Goal: Task Accomplishment & Management: Complete application form

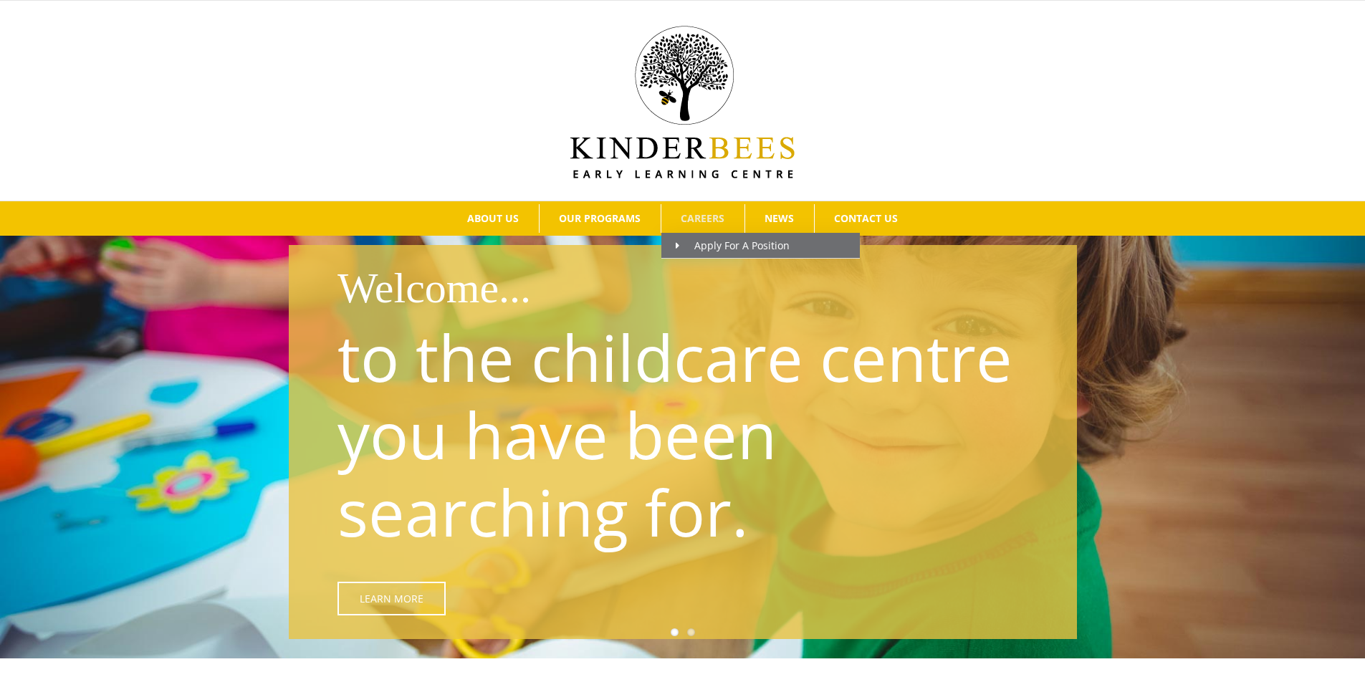
click at [701, 216] on span "CAREERS" at bounding box center [703, 219] width 44 height 10
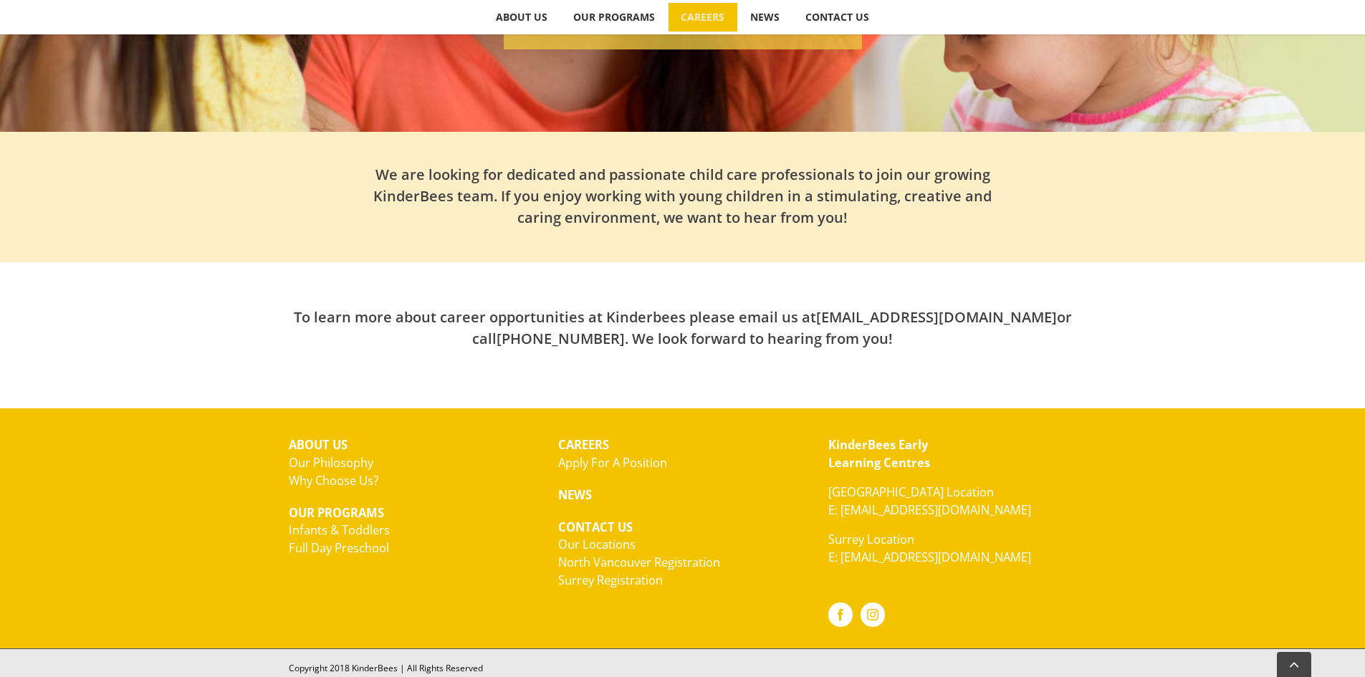
scroll to position [52, 0]
